Goal: Check status

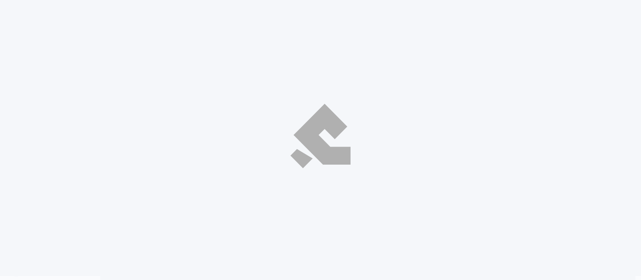
select select "ar"
